Goal: Task Accomplishment & Management: Use online tool/utility

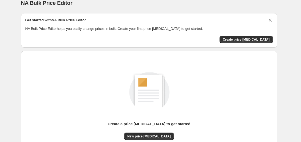
scroll to position [60, 0]
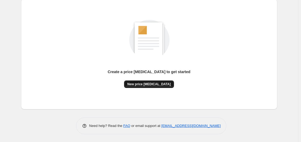
click at [151, 84] on span "New price [MEDICAL_DATA]" at bounding box center [148, 84] width 43 height 4
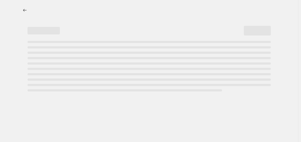
select select "percentage"
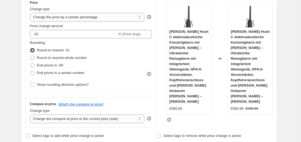
scroll to position [105, 0]
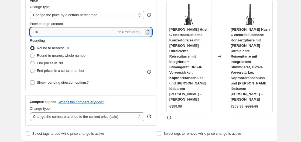
click at [94, 31] on input "-10" at bounding box center [73, 32] width 87 height 9
type input "-1"
type input "-35"
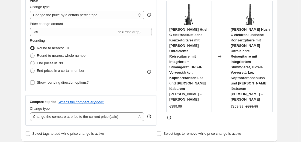
click at [124, 82] on div "Rounding Round to nearest .01 Round to nearest whole number End prices in .99 E…" at bounding box center [91, 62] width 122 height 48
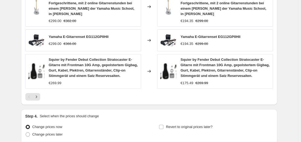
scroll to position [447, 0]
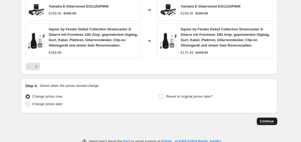
click at [272, 118] on button "Continue" at bounding box center [266, 122] width 20 height 8
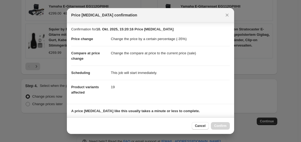
scroll to position [85, 0]
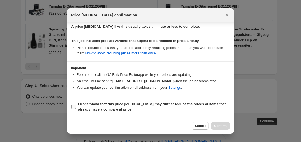
click at [73, 106] on input "I understand that this price [MEDICAL_DATA] may further reduce the prices of it…" at bounding box center [73, 107] width 4 height 4
checkbox input "true"
click at [219, 127] on span "Confirm" at bounding box center [220, 126] width 12 height 4
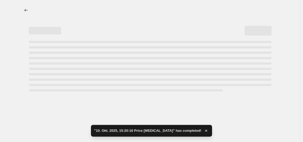
select select "percentage"
